Goal: Navigation & Orientation: Find specific page/section

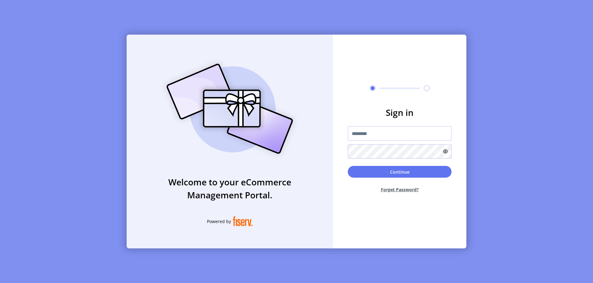
click at [400, 133] on input "text" at bounding box center [400, 133] width 104 height 14
type input "**********"
click at [400, 172] on button "Continue" at bounding box center [400, 172] width 104 height 12
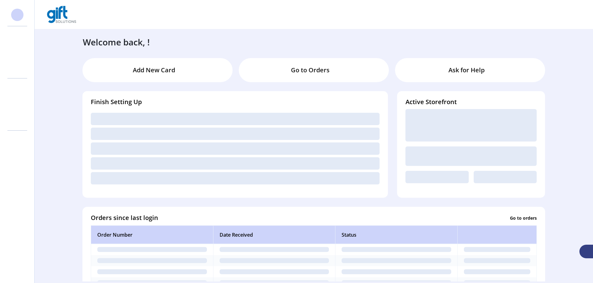
click at [17, 52] on svg-icon at bounding box center [17, 52] width 10 height 10
